Goal: Task Accomplishment & Management: Use online tool/utility

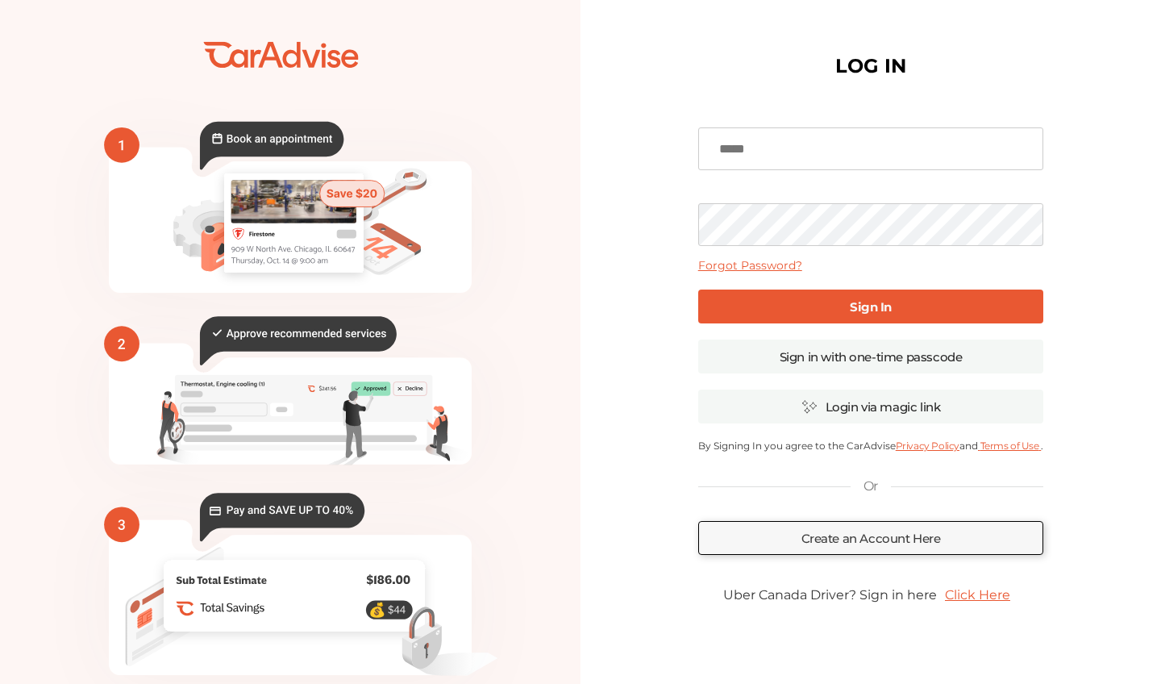
click at [742, 154] on input at bounding box center [871, 148] width 346 height 43
type input "**********"
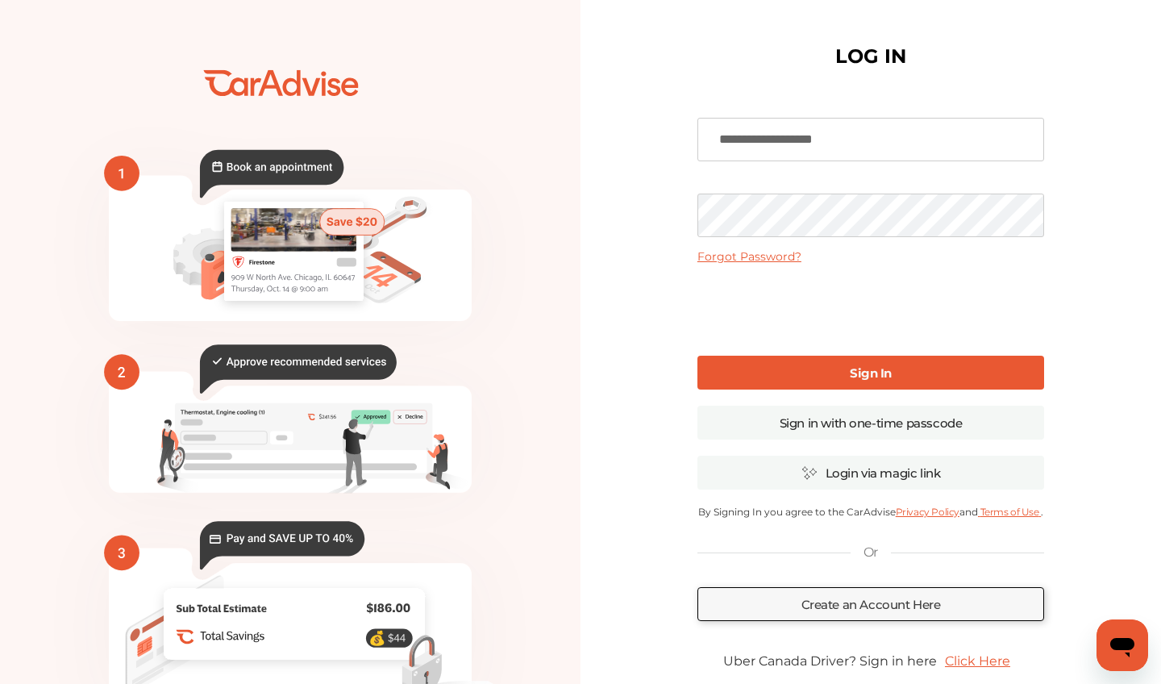
click at [854, 372] on b "Sign In" at bounding box center [871, 372] width 42 height 15
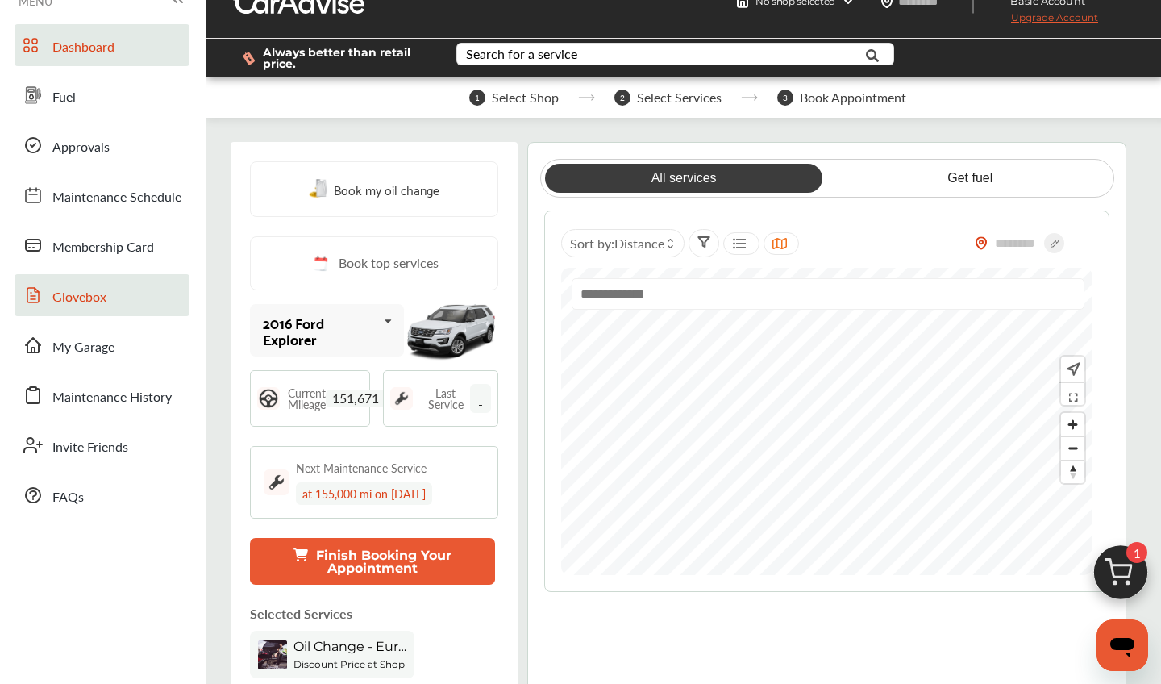
scroll to position [28, 0]
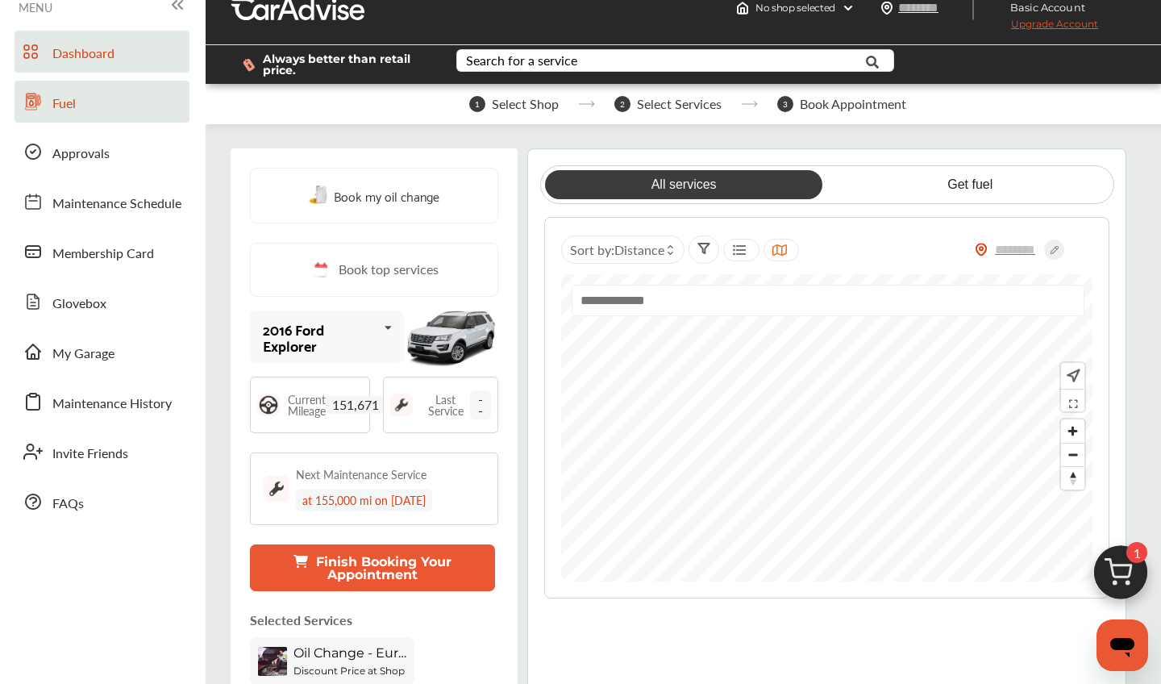
click at [56, 103] on span "Fuel" at bounding box center [63, 104] width 23 height 21
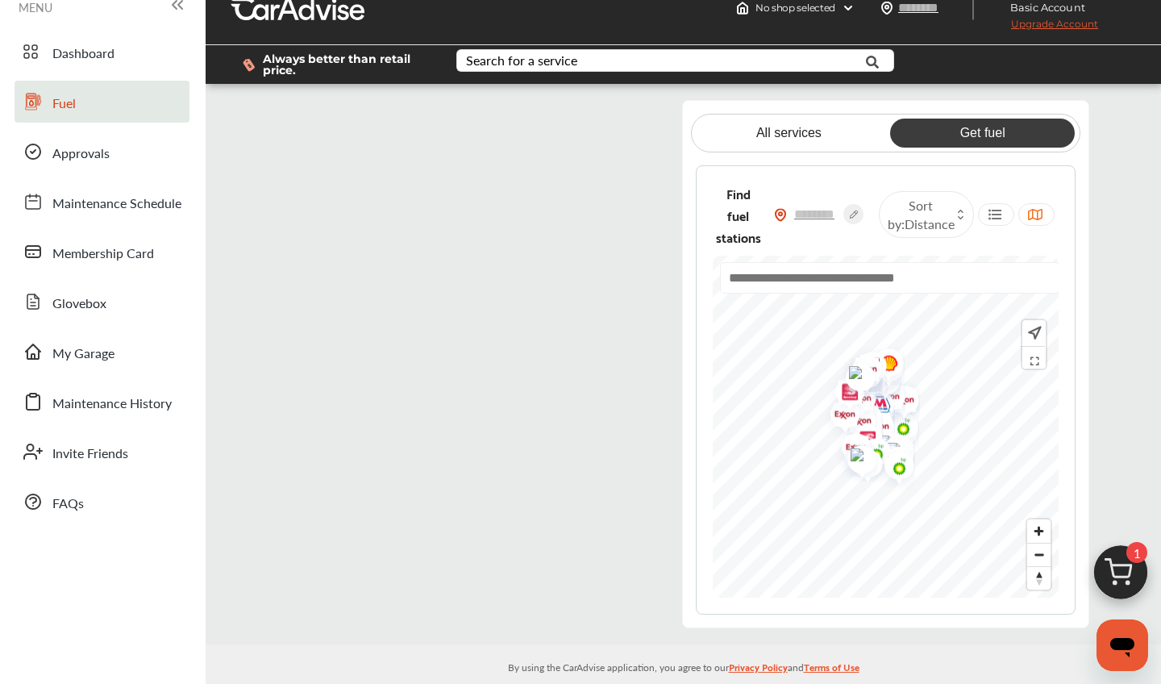
click at [584, 115] on flutter-view at bounding box center [467, 354] width 380 height 509
click at [417, 277] on flutter-view at bounding box center [467, 354] width 380 height 509
click at [389, 361] on flutter-view at bounding box center [467, 354] width 380 height 509
click at [370, 364] on flutter-view at bounding box center [467, 354] width 380 height 509
type input "*********"
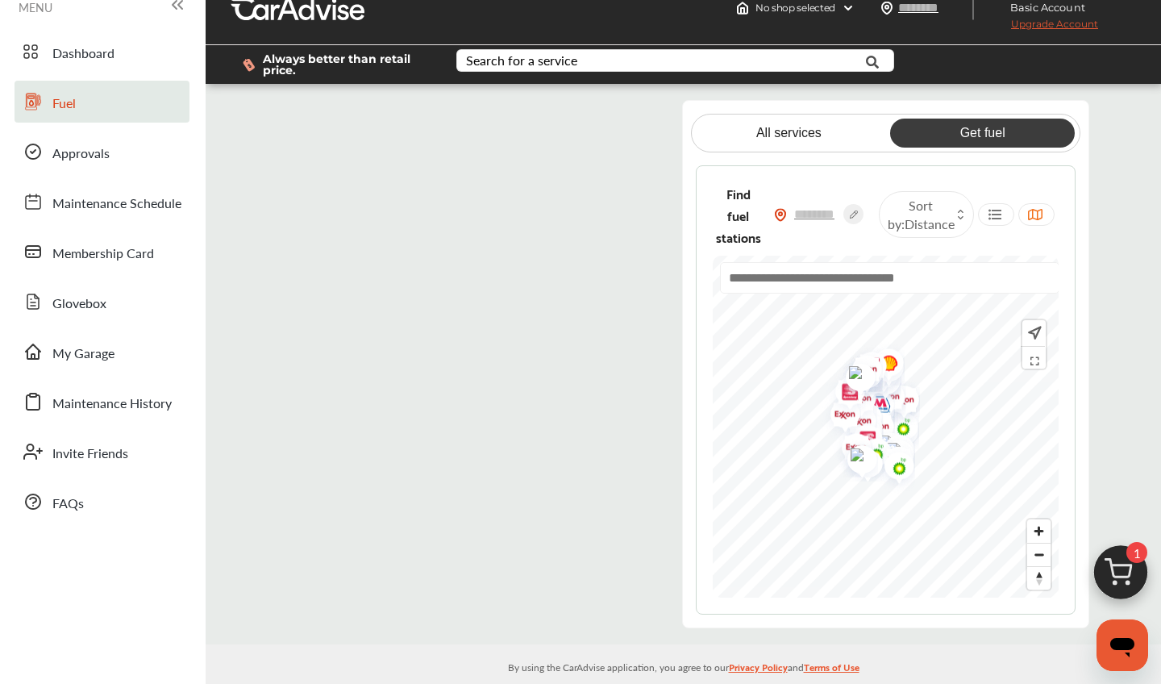
click at [316, 449] on flutter-view "*********" at bounding box center [467, 354] width 380 height 509
click at [630, 451] on flutter-view at bounding box center [467, 354] width 380 height 509
click at [332, 547] on flutter-view at bounding box center [467, 354] width 380 height 509
click at [470, 576] on flutter-view at bounding box center [467, 354] width 380 height 509
click at [1156, 153] on div "All services Get fuel Find fuel stations Sort by : Distance" at bounding box center [683, 364] width 955 height 528
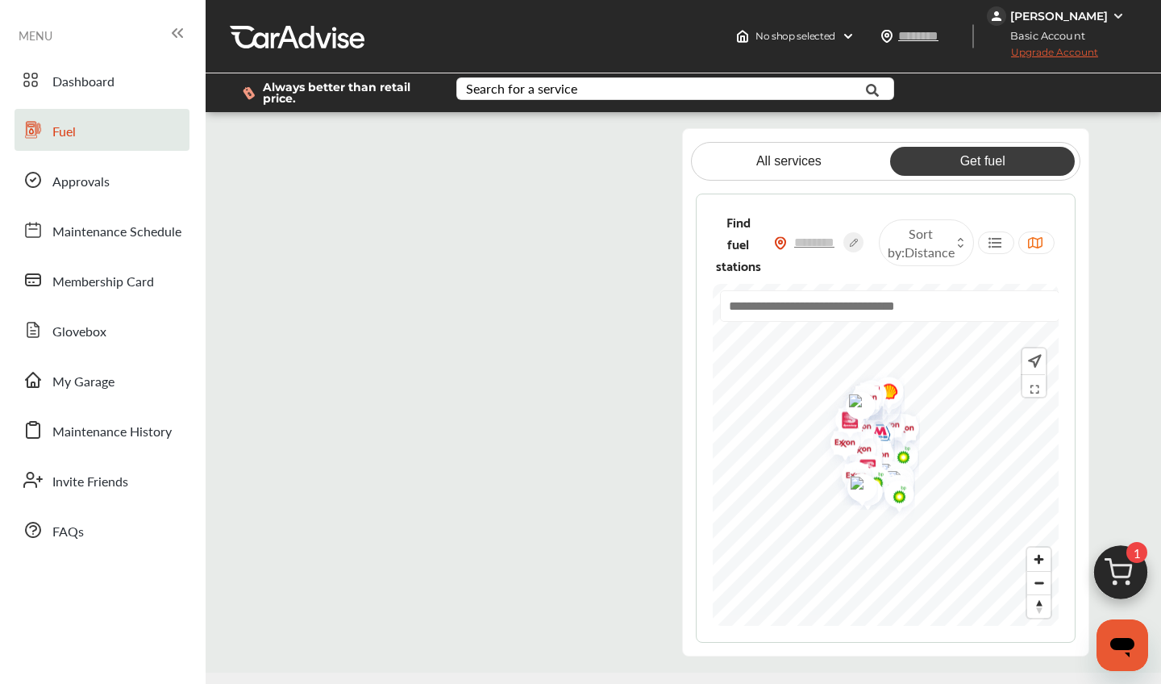
click at [1120, 15] on img at bounding box center [1118, 16] width 13 height 13
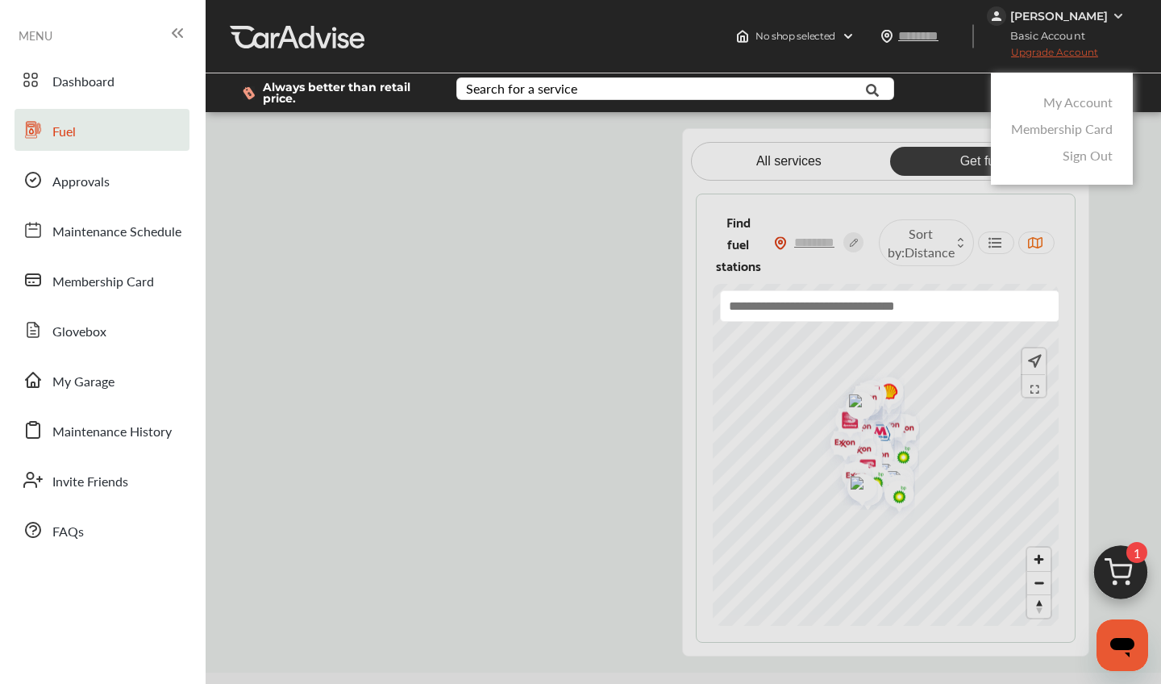
click at [1089, 160] on link "Sign Out" at bounding box center [1087, 155] width 50 height 19
